Goal: Find specific page/section: Find specific page/section

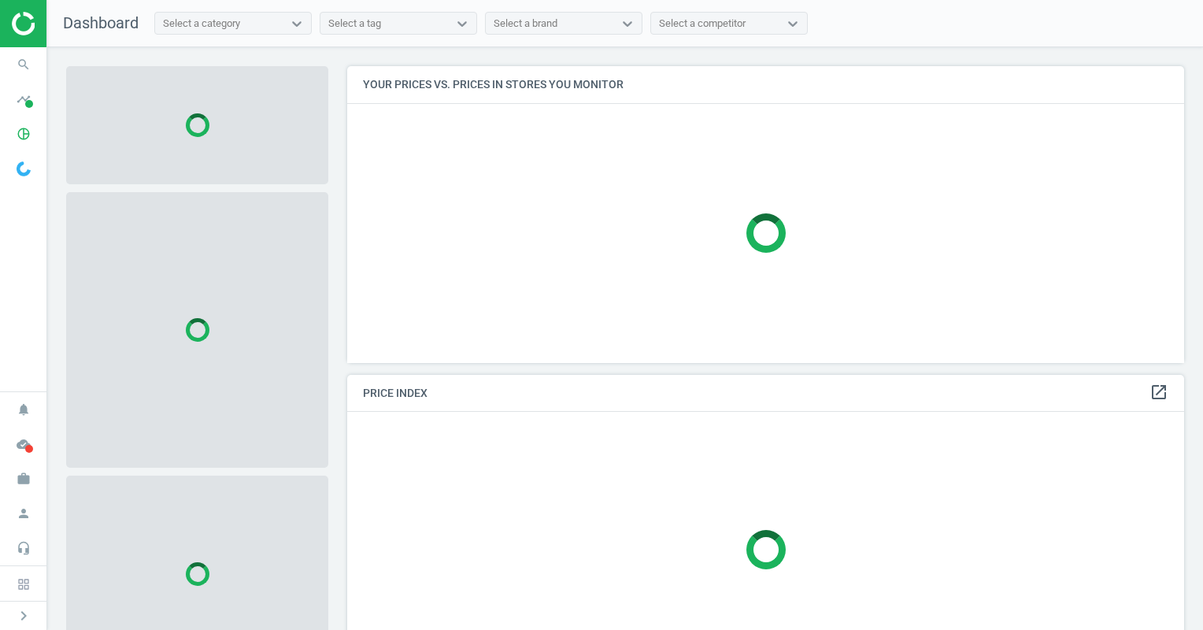
scroll to position [321, 849]
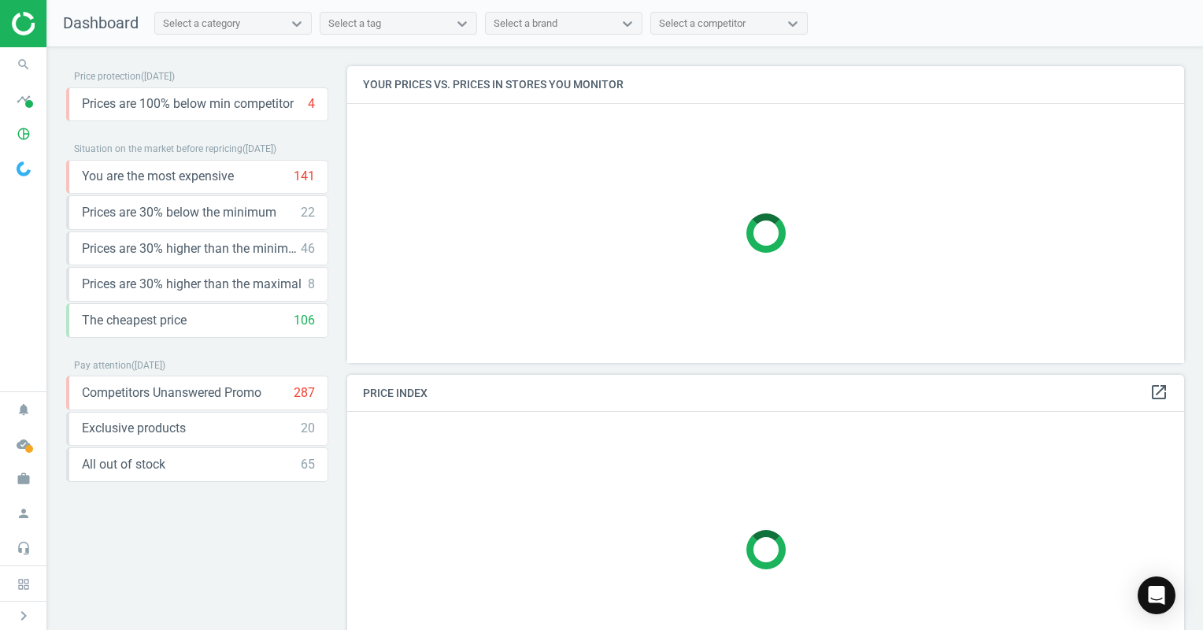
click at [283, 23] on div "Select a category" at bounding box center [219, 23] width 128 height 20
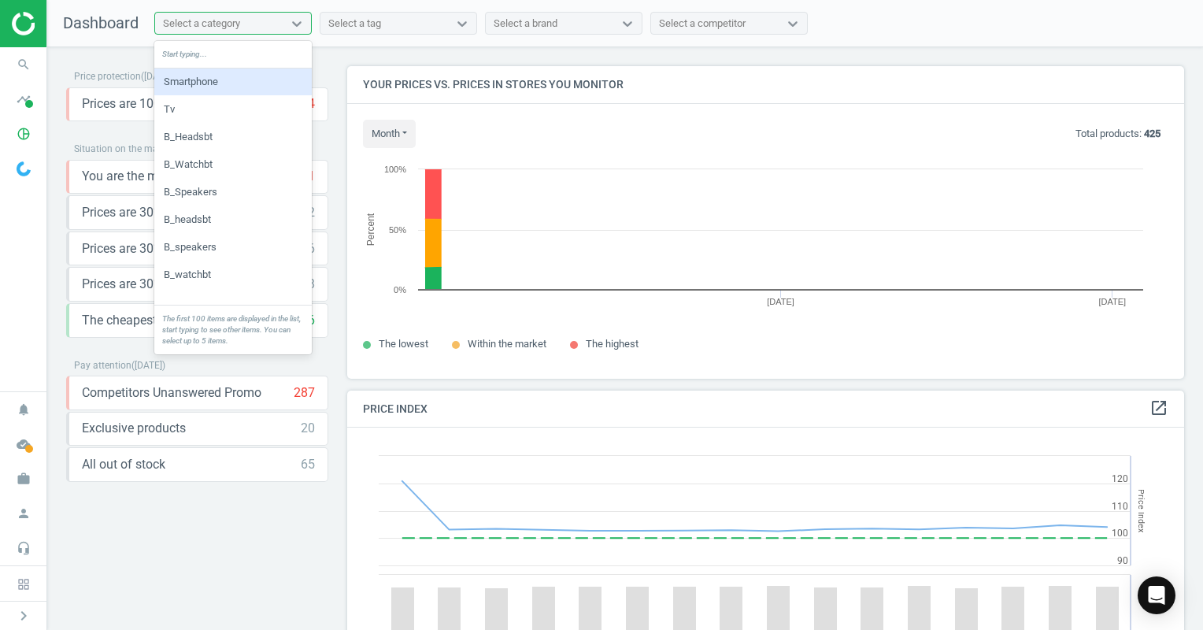
scroll to position [387, 849]
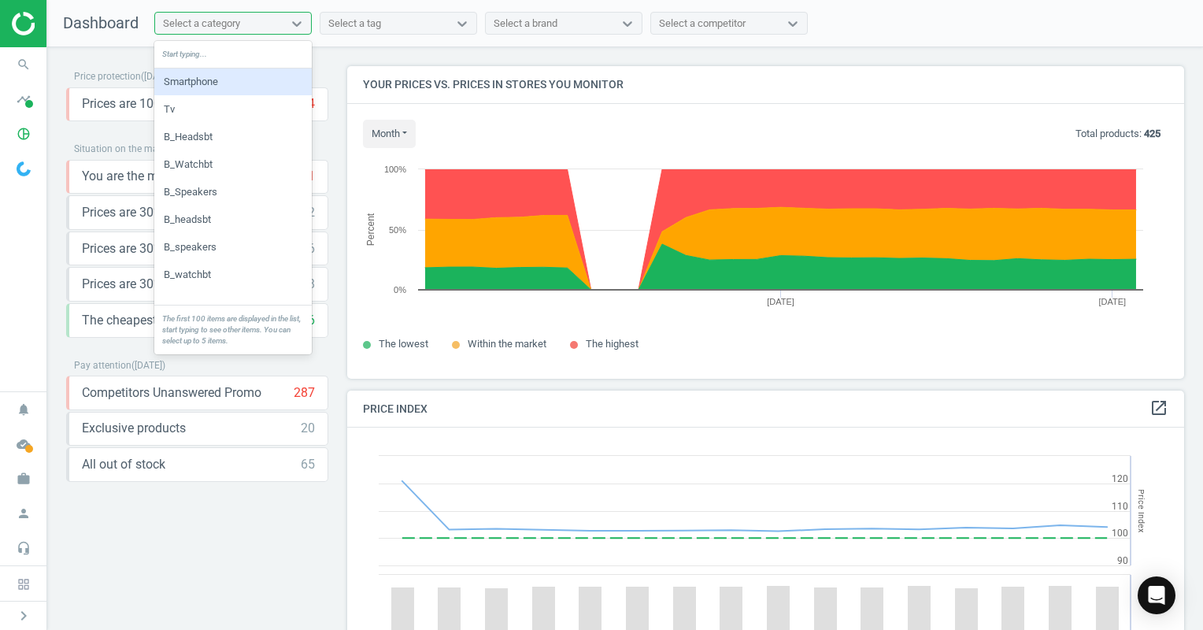
click at [217, 80] on div "Smartphone" at bounding box center [233, 82] width 158 height 27
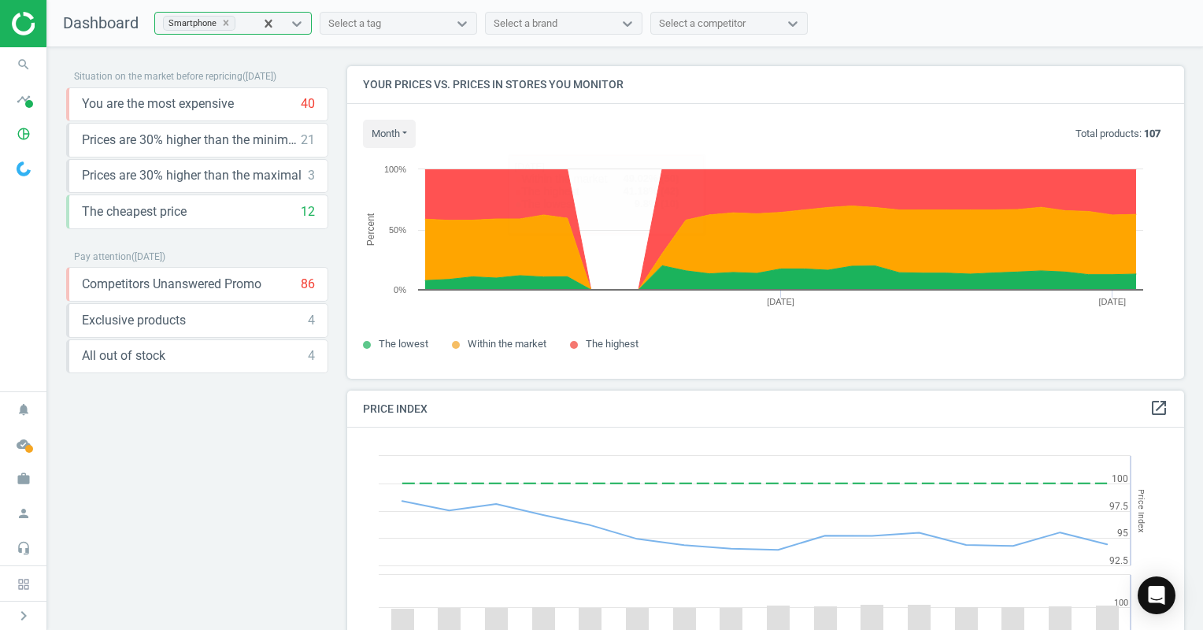
scroll to position [79, 0]
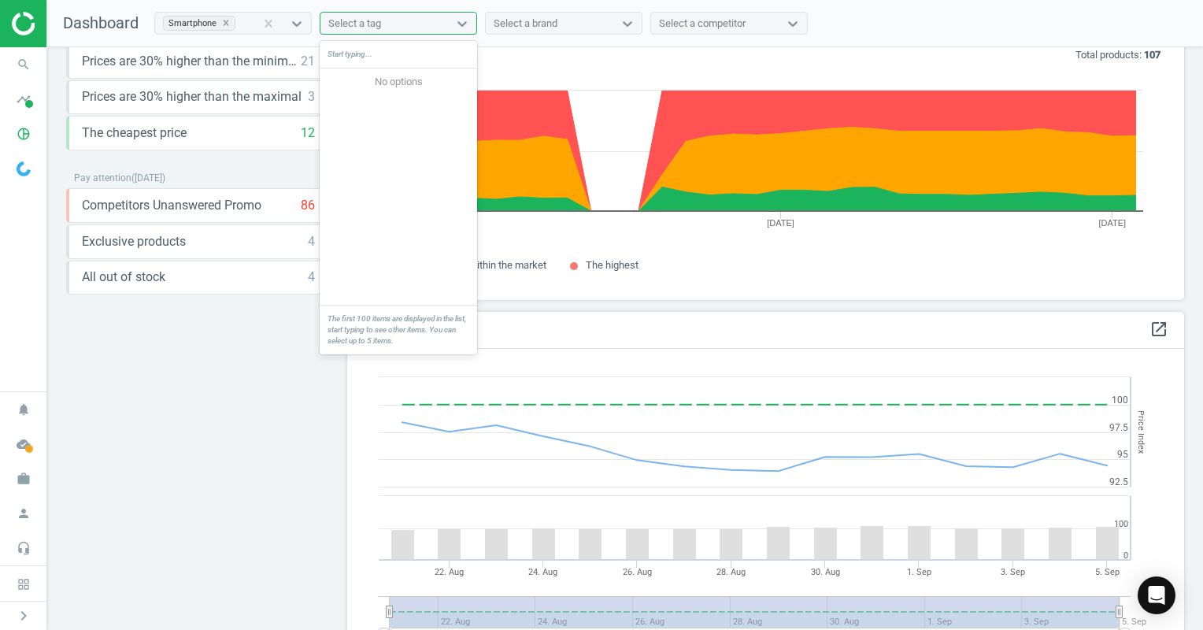
click at [446, 22] on div "Select a tag" at bounding box center [385, 23] width 128 height 20
click at [532, 24] on div "Select a brand" at bounding box center [526, 24] width 64 height 14
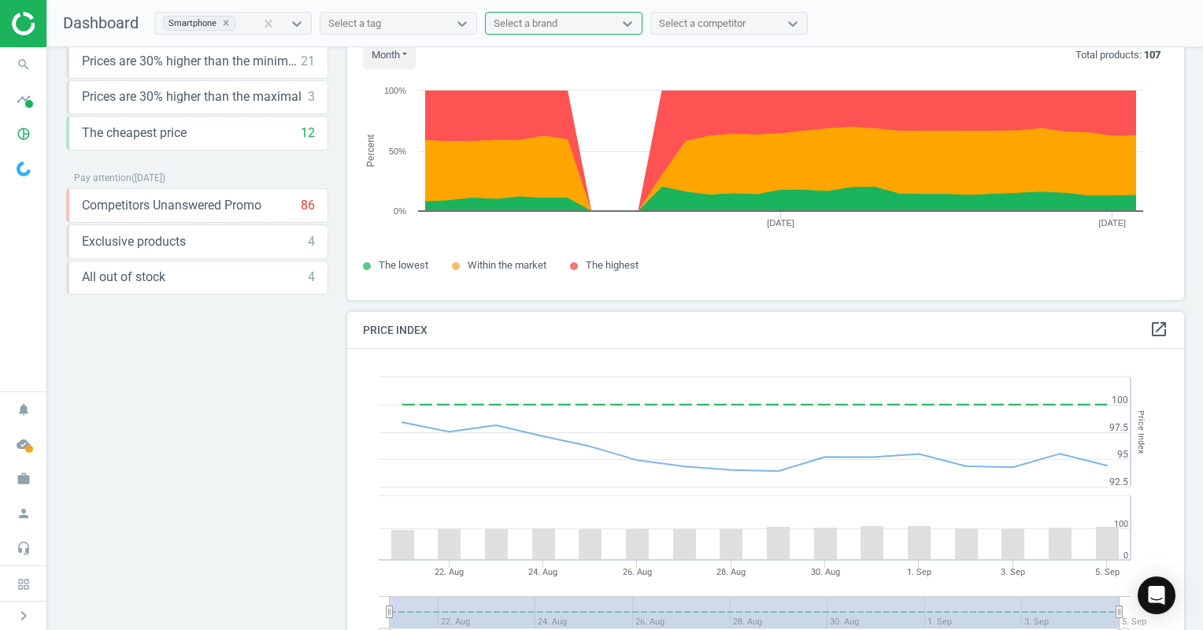
click at [531, 17] on div "Select a brand" at bounding box center [526, 24] width 64 height 14
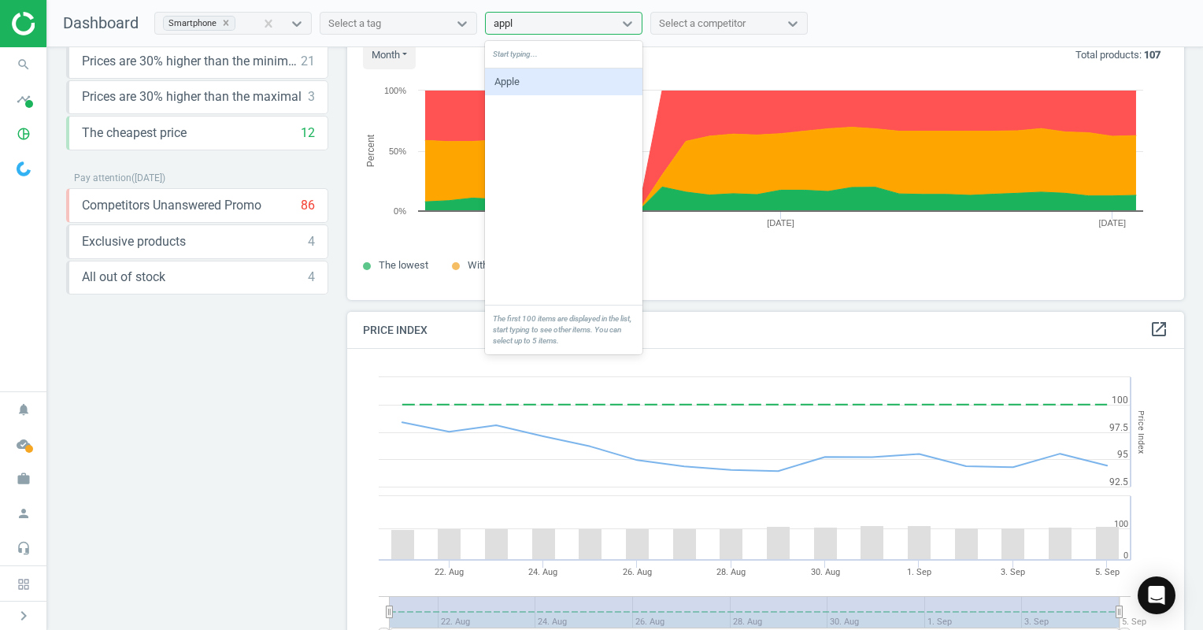
type input "apple"
click at [580, 72] on div "Apple" at bounding box center [564, 82] width 158 height 27
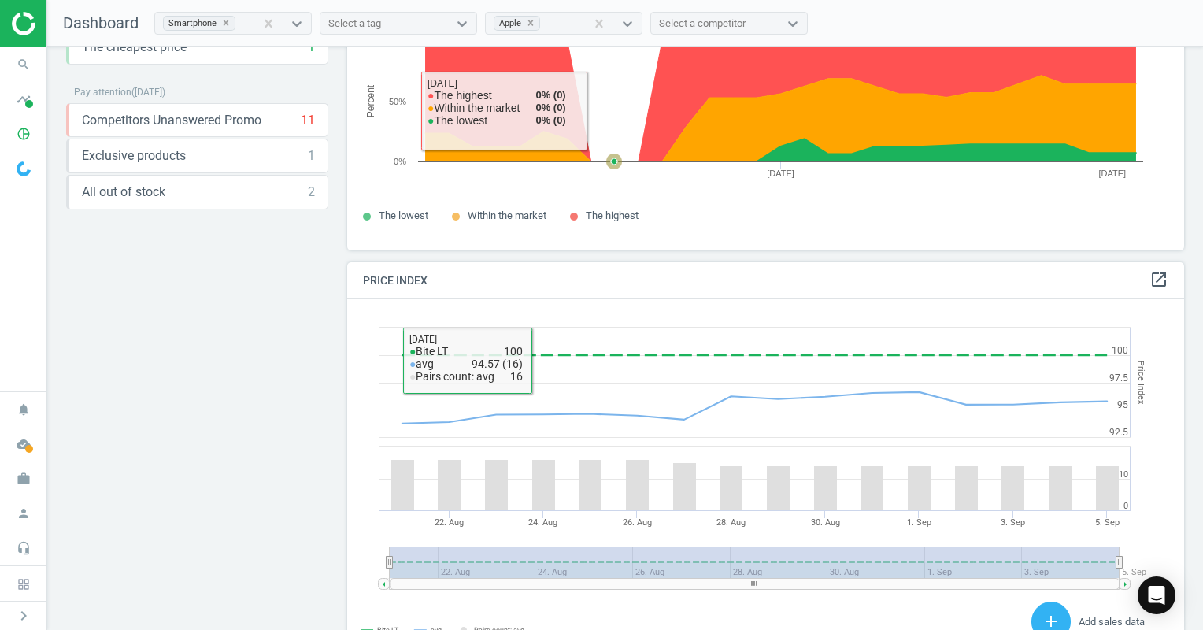
scroll to position [0, 0]
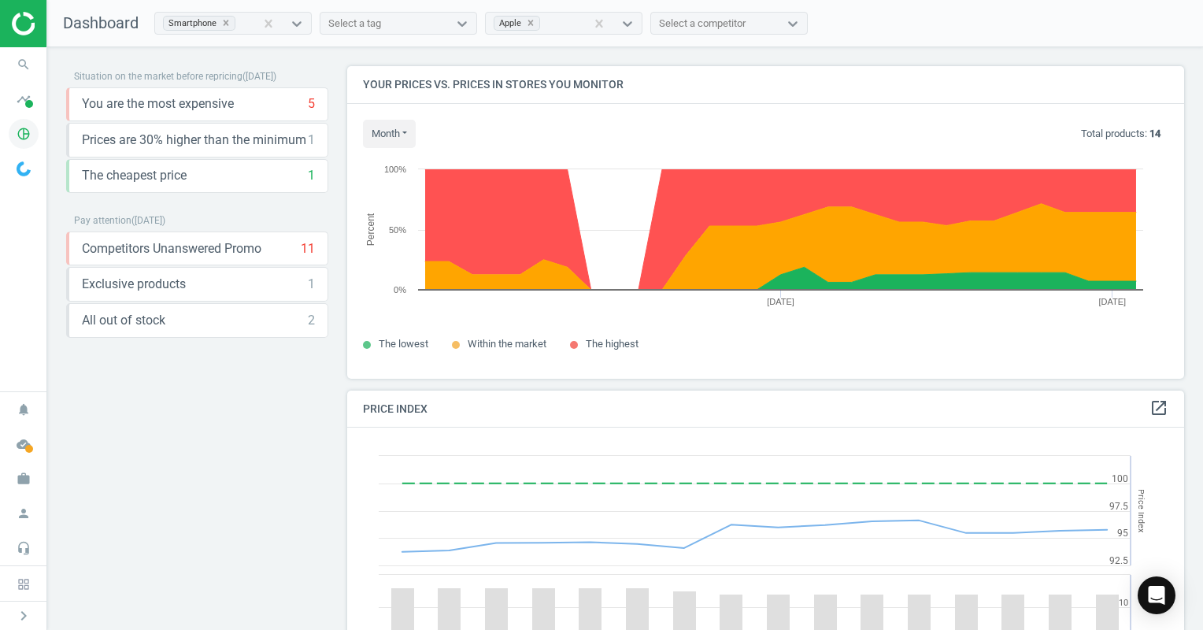
click at [23, 131] on icon "pie_chart_outlined" at bounding box center [24, 134] width 30 height 30
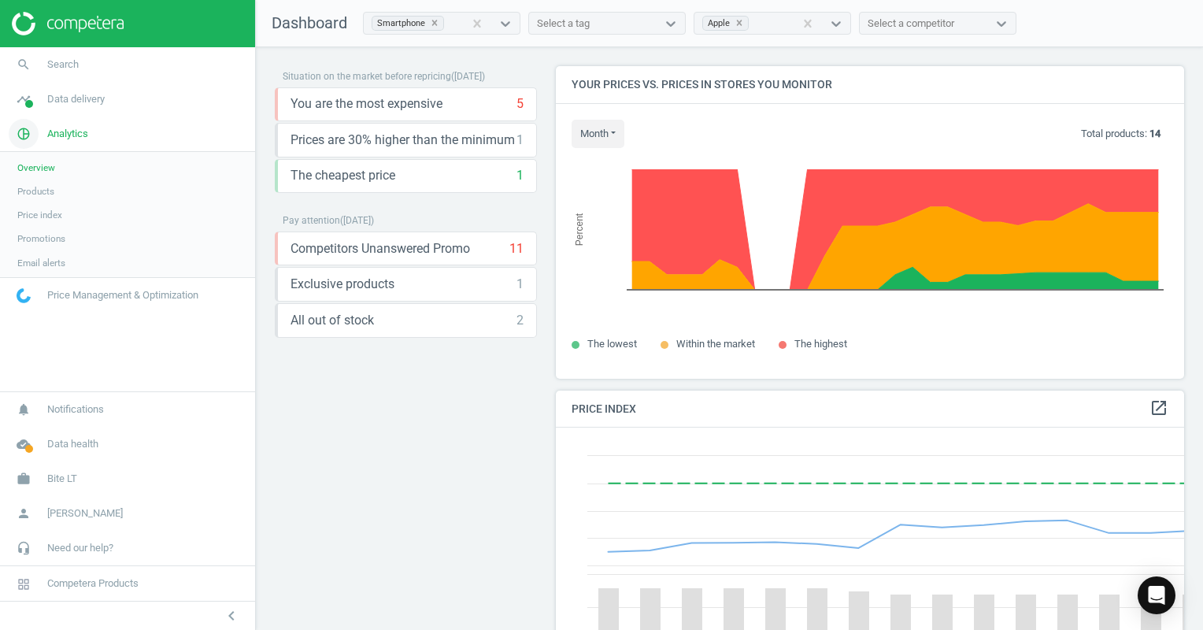
scroll to position [7, 8]
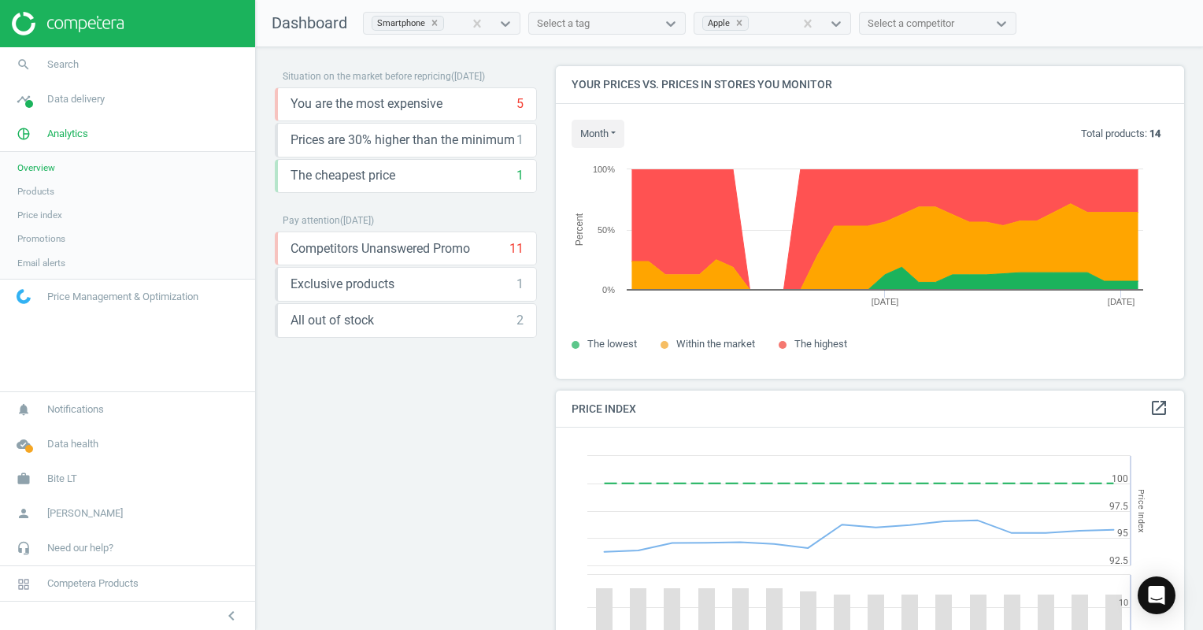
click at [39, 192] on span "Products" at bounding box center [35, 191] width 37 height 13
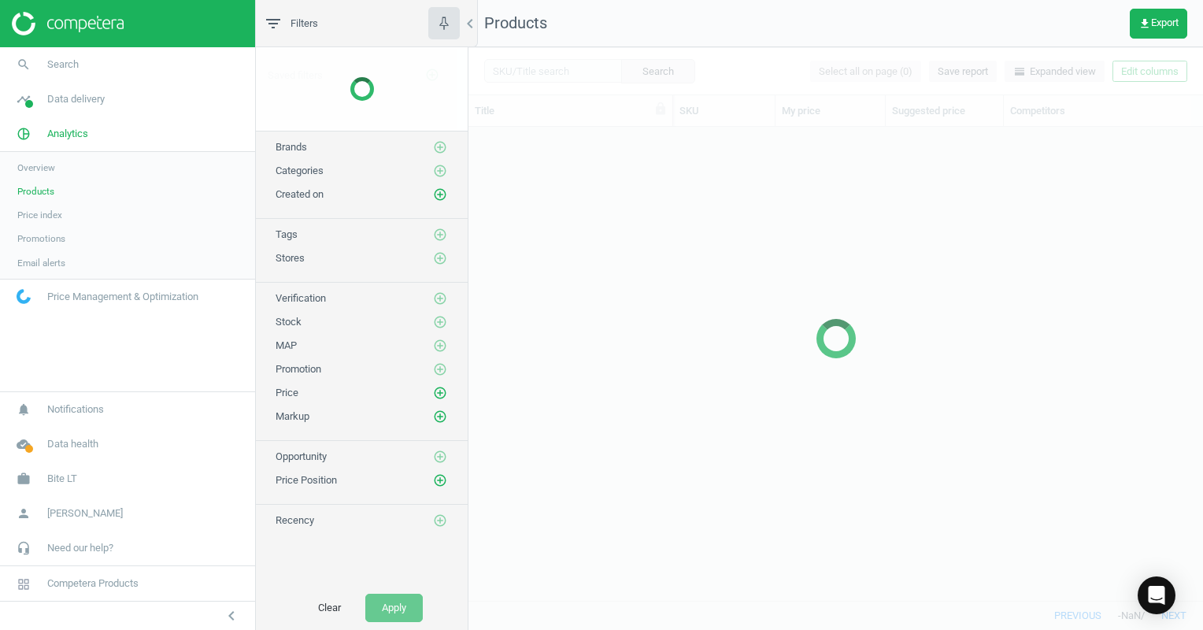
scroll to position [450, 723]
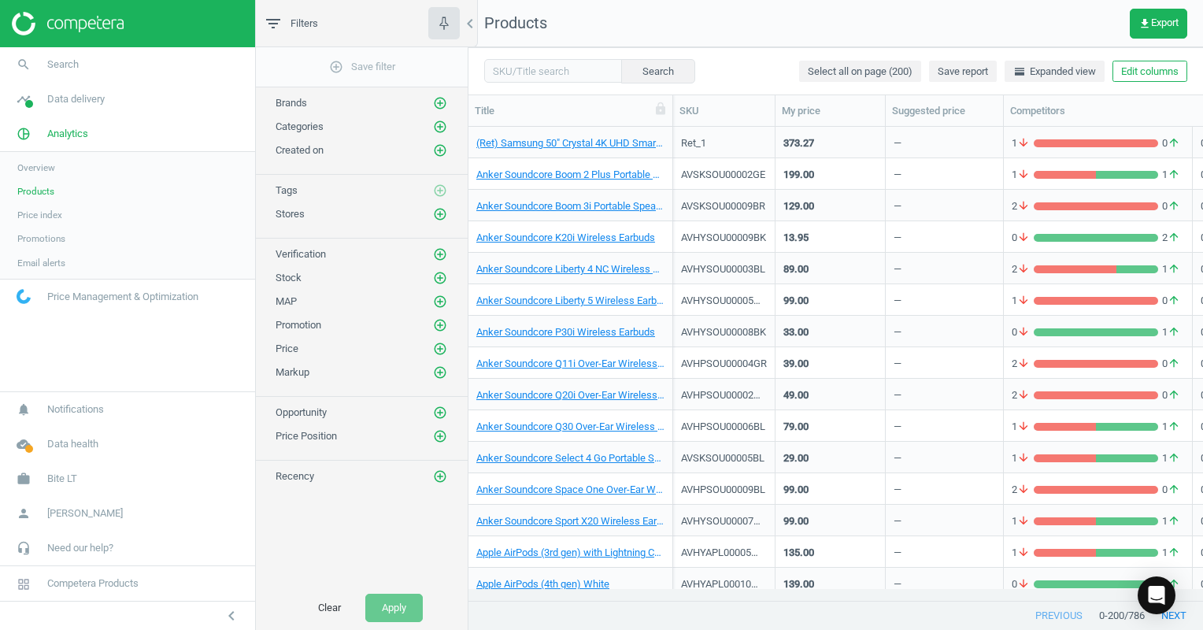
click at [44, 168] on span "Overview" at bounding box center [36, 167] width 38 height 13
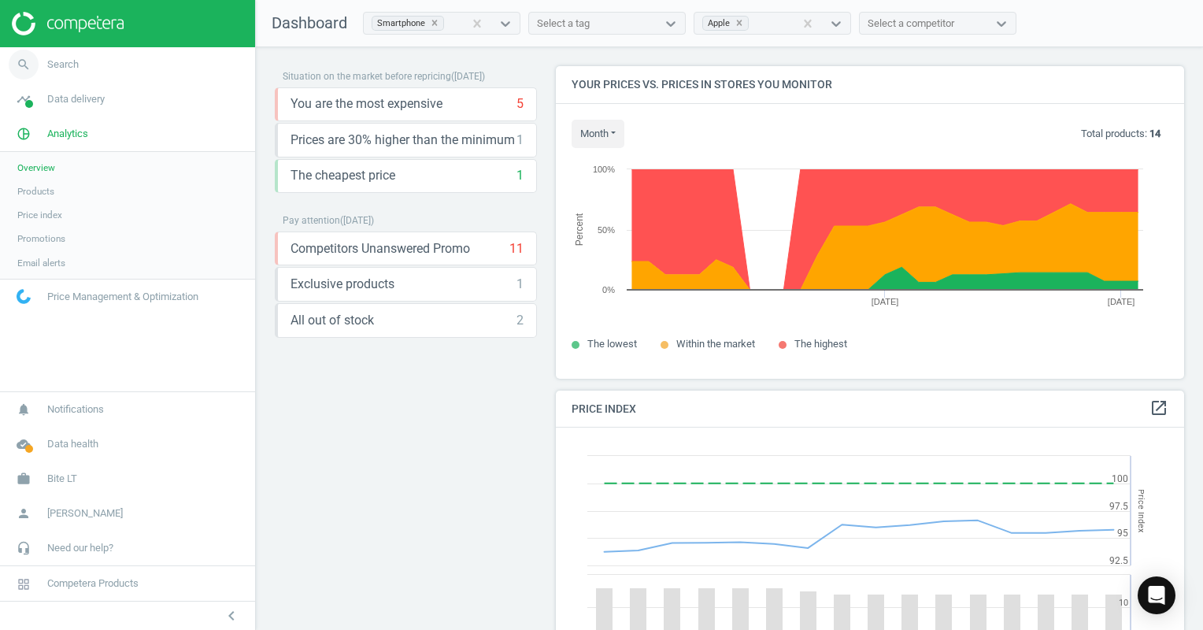
click at [67, 64] on span "Search" at bounding box center [63, 64] width 32 height 14
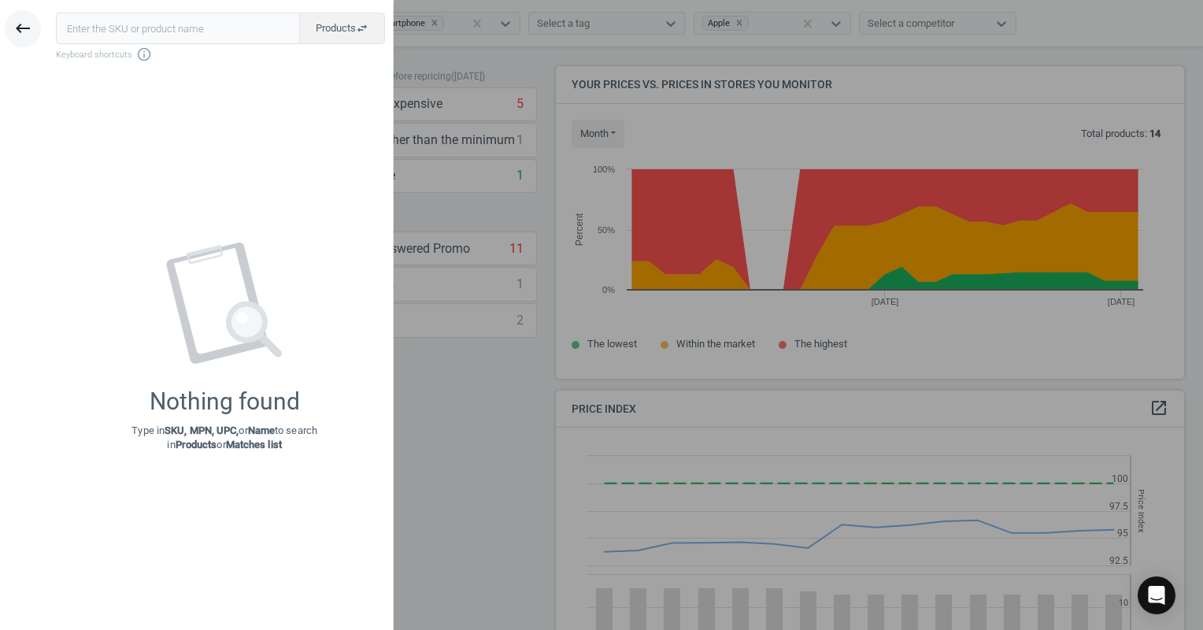
click at [19, 25] on icon "keyboard_backspace" at bounding box center [22, 28] width 19 height 19
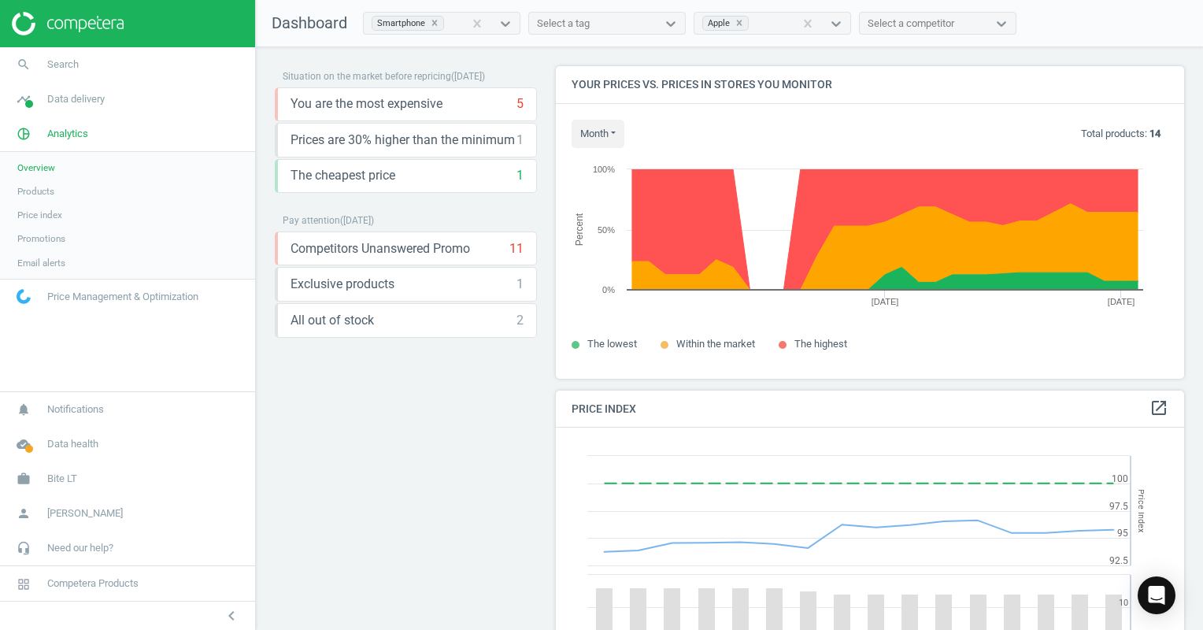
click at [30, 190] on span "Products" at bounding box center [35, 191] width 37 height 13
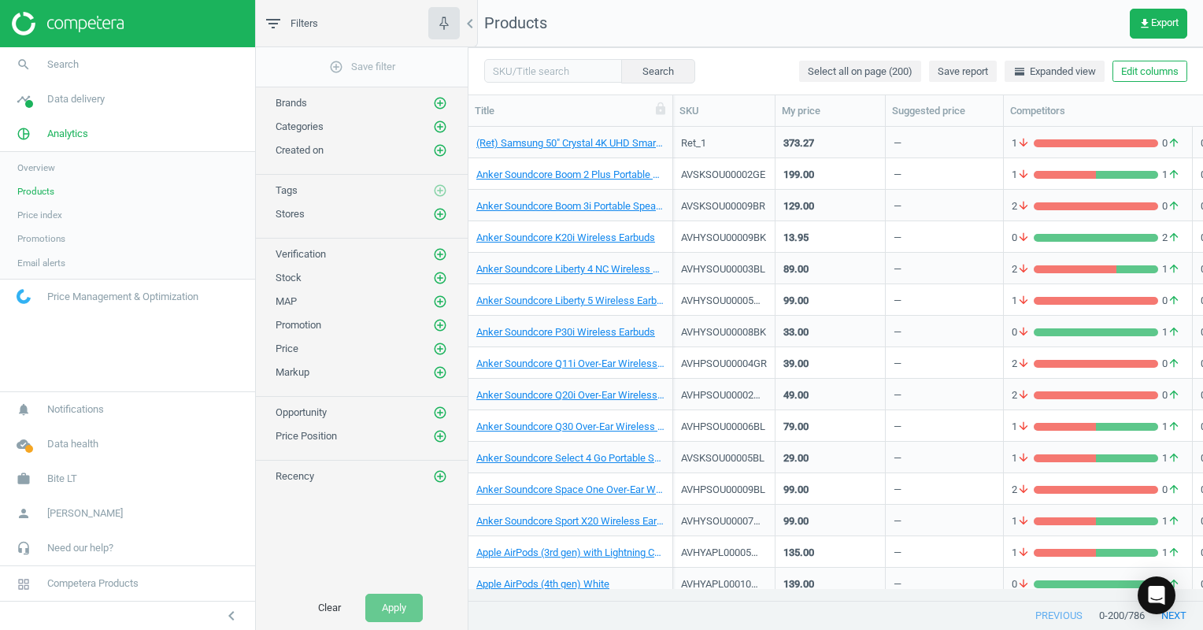
click at [743, 22] on nav "Products get_app Export" at bounding box center [836, 23] width 735 height 47
